Goal: Check status: Check status

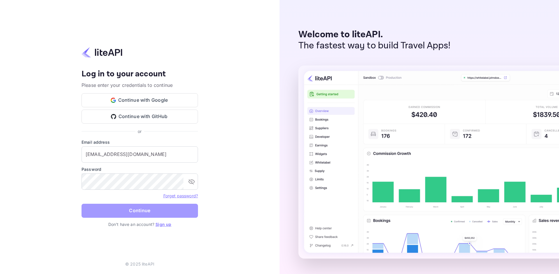
click at [137, 207] on button "Continue" at bounding box center [140, 211] width 117 height 14
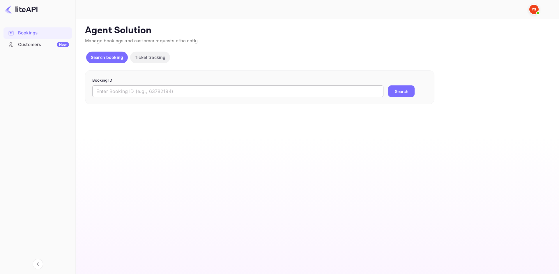
click at [179, 92] on input "text" at bounding box center [237, 91] width 291 height 12
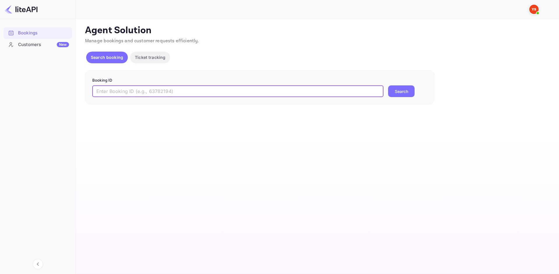
click at [137, 91] on input "text" at bounding box center [237, 91] width 291 height 12
paste input "9228690"
type input "9228690"
click at [397, 91] on button "Search" at bounding box center [401, 91] width 27 height 12
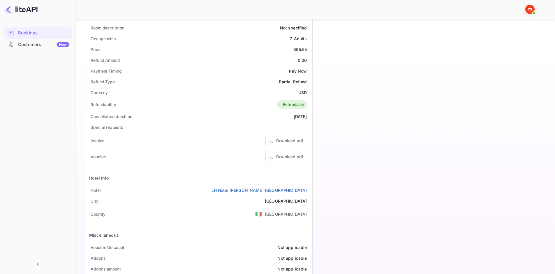
scroll to position [185, 0]
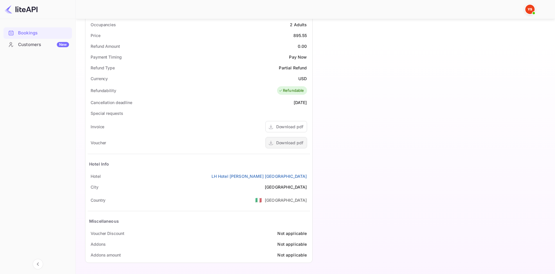
click at [295, 140] on div "Download pdf" at bounding box center [289, 143] width 27 height 6
drag, startPoint x: 90, startPoint y: 174, endPoint x: 311, endPoint y: 177, distance: 220.8
click at [311, 177] on div "Status and reservations Booking ID wG-_ZDujC Supplier ID 9228690 HCN Check-in […" at bounding box center [198, 101] width 227 height 321
click at [82, 172] on div "Unsaved Changes Ticket Affiliate URL [URL][DOMAIN_NAME] Business partner name N…" at bounding box center [312, 50] width 472 height 433
drag, startPoint x: 89, startPoint y: 175, endPoint x: 305, endPoint y: 177, distance: 216.4
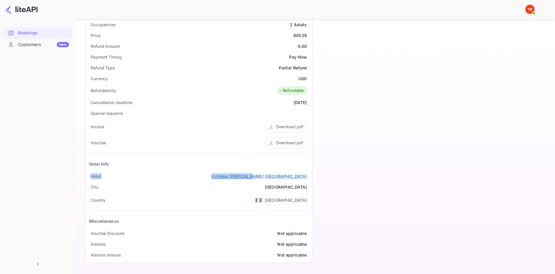
click at [305, 177] on div "[GEOGRAPHIC_DATA][PERSON_NAME]" at bounding box center [199, 176] width 222 height 11
click at [294, 189] on div "City [GEOGRAPHIC_DATA]" at bounding box center [199, 186] width 222 height 11
drag, startPoint x: 308, startPoint y: 186, endPoint x: 287, endPoint y: 187, distance: 21.0
click at [285, 187] on div "City [GEOGRAPHIC_DATA]" at bounding box center [199, 186] width 222 height 11
click at [288, 188] on div "City [GEOGRAPHIC_DATA]" at bounding box center [199, 186] width 222 height 11
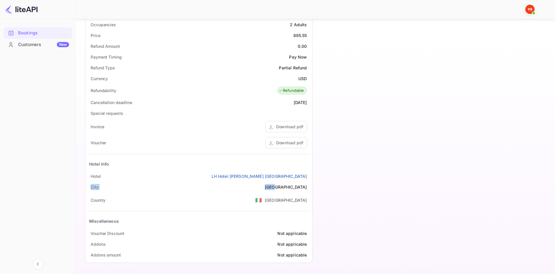
drag, startPoint x: 89, startPoint y: 187, endPoint x: 309, endPoint y: 184, distance: 219.9
click at [309, 184] on div "City [GEOGRAPHIC_DATA]" at bounding box center [199, 186] width 222 height 11
click at [290, 157] on div "Hotel Info" at bounding box center [199, 164] width 222 height 14
drag, startPoint x: 86, startPoint y: 177, endPoint x: 311, endPoint y: 190, distance: 225.5
click at [311, 190] on div "Booking details CONFIRMED Status and reservations Booking ID wG-_ZDujC Supplier…" at bounding box center [198, 93] width 227 height 340
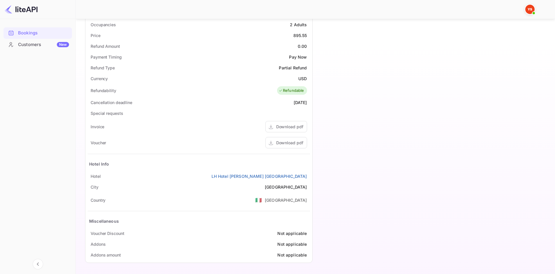
click at [191, 143] on div "Voucher Download pdf" at bounding box center [199, 143] width 222 height 16
